Goal: Find specific page/section

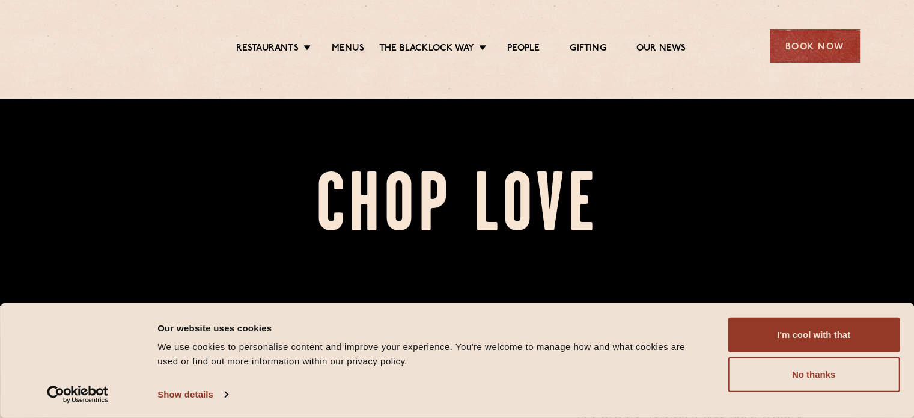
scroll to position [120, 0]
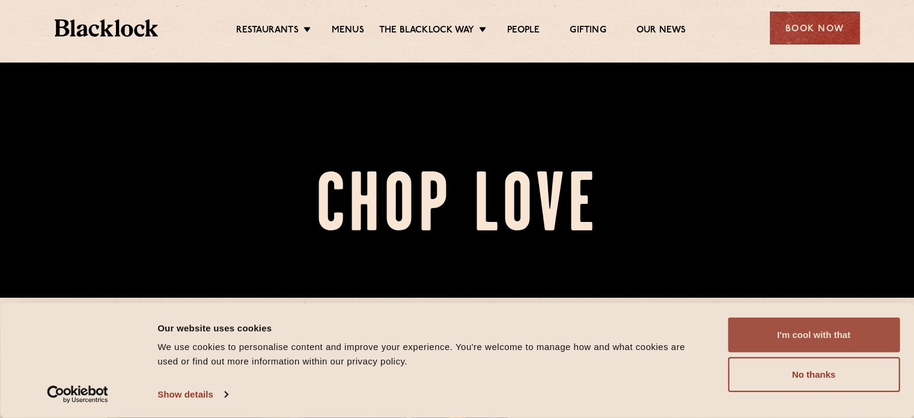
click at [791, 344] on button "I'm cool with that" at bounding box center [814, 334] width 172 height 35
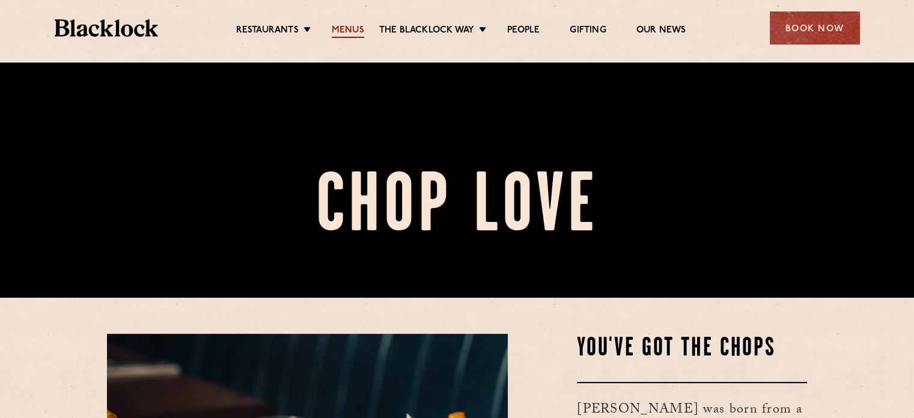
click at [346, 25] on link "Menus" at bounding box center [348, 31] width 32 height 13
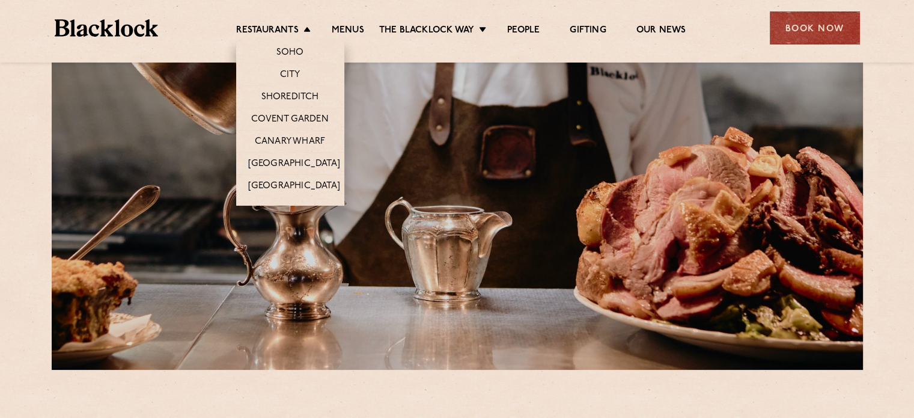
scroll to position [240, 0]
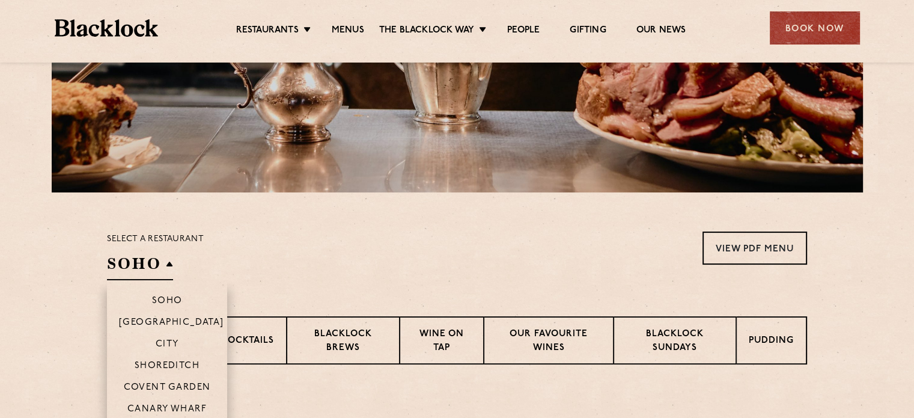
click at [141, 267] on h2 "SOHO" at bounding box center [140, 266] width 66 height 27
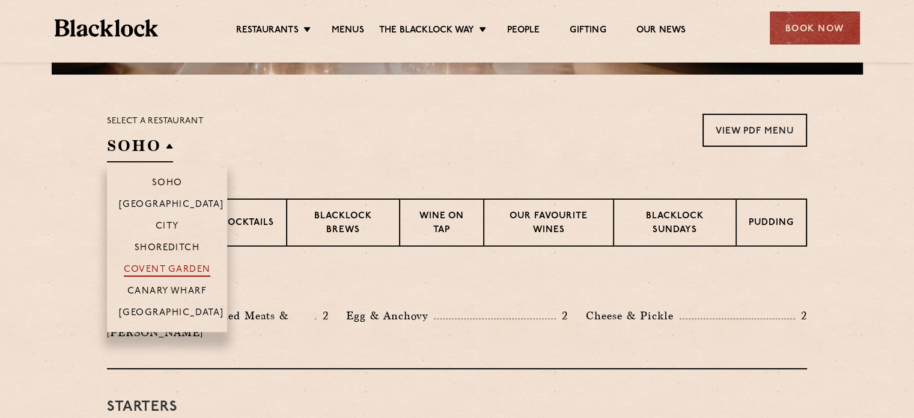
scroll to position [361, 0]
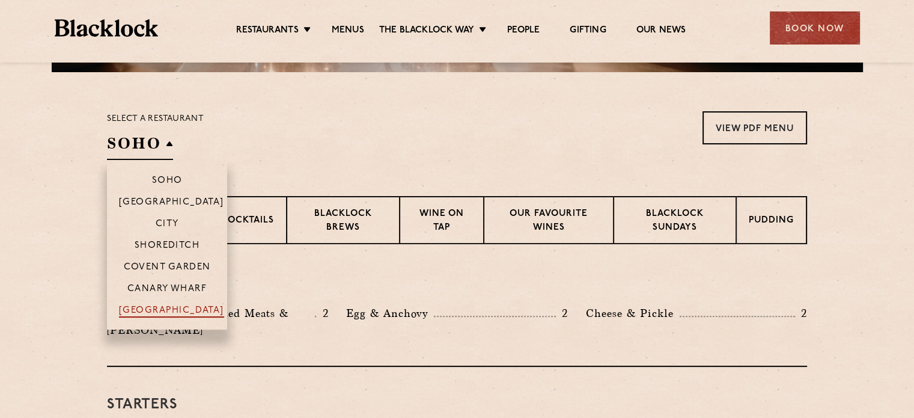
click at [163, 309] on p "[GEOGRAPHIC_DATA]" at bounding box center [171, 311] width 105 height 12
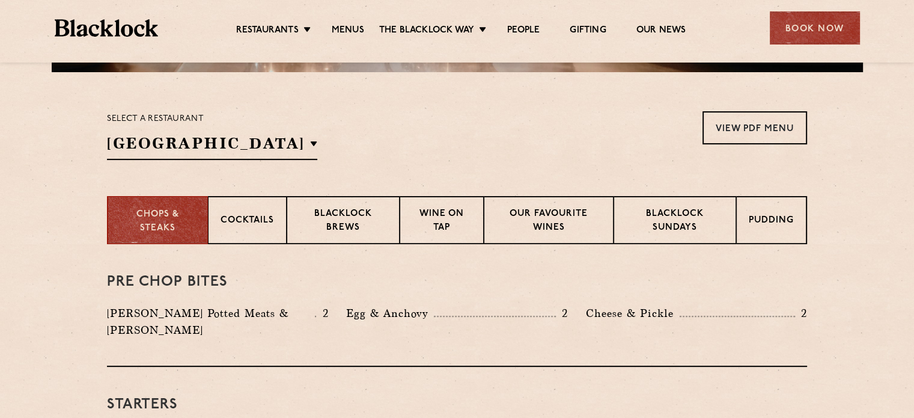
click at [373, 108] on section "Select a restaurant Manchester Soho Birmingham City Shoreditch Covent Garden Ca…" at bounding box center [457, 134] width 914 height 124
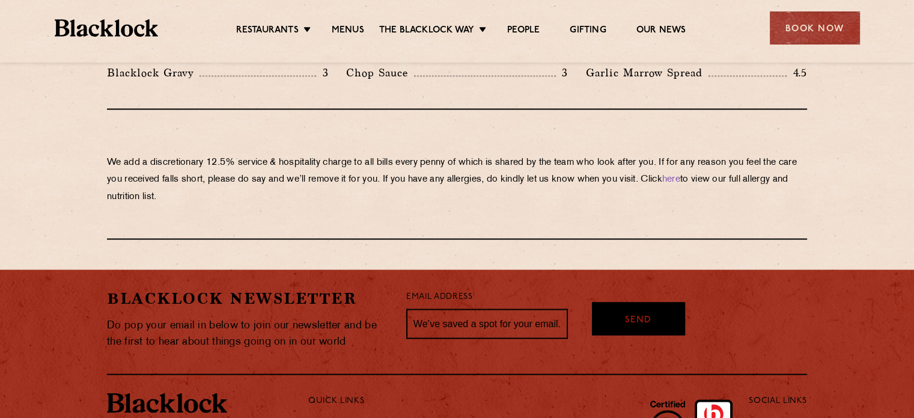
scroll to position [2194, 0]
